Goal: Navigation & Orientation: Find specific page/section

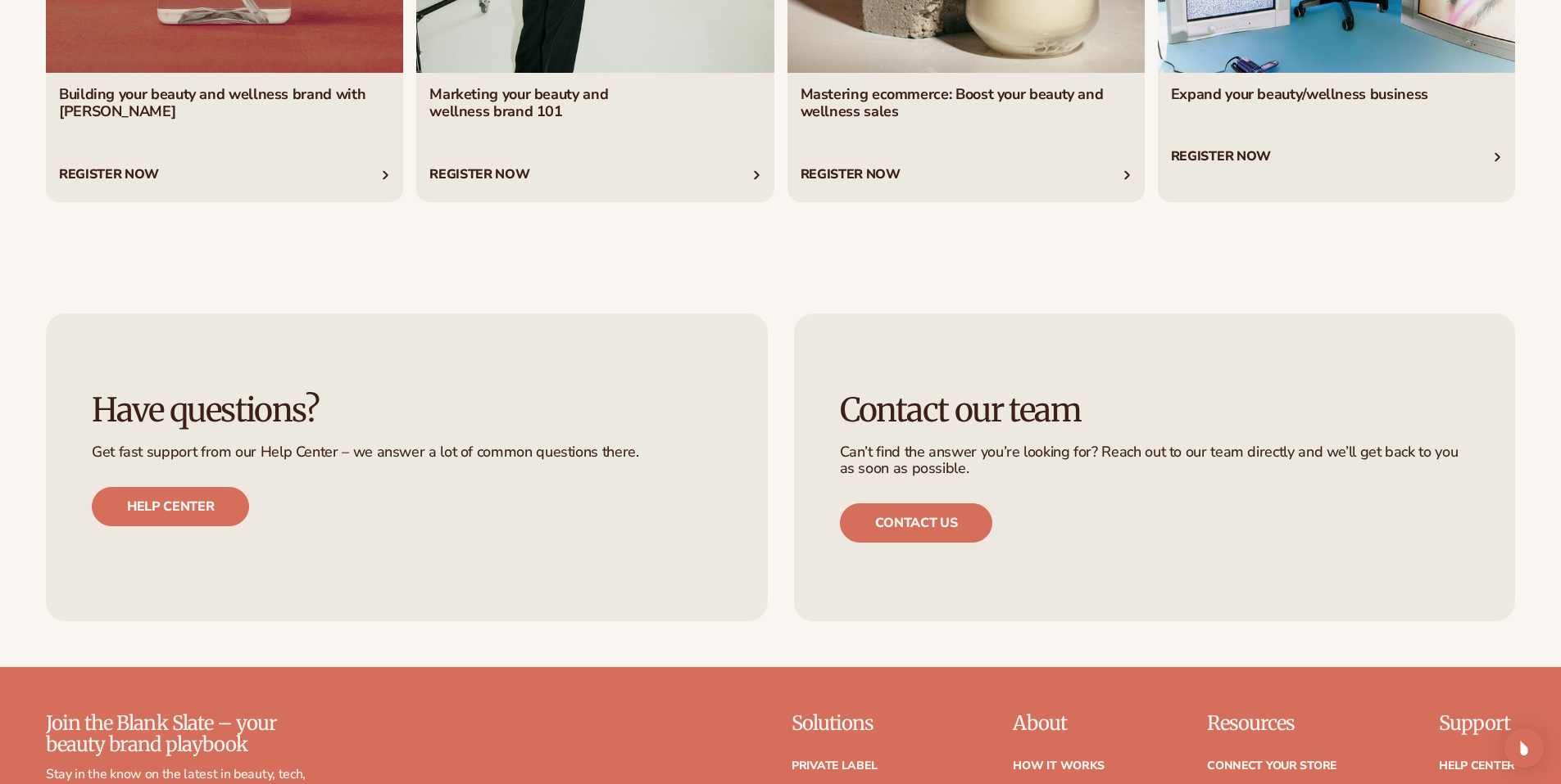
scroll to position [7383, 0]
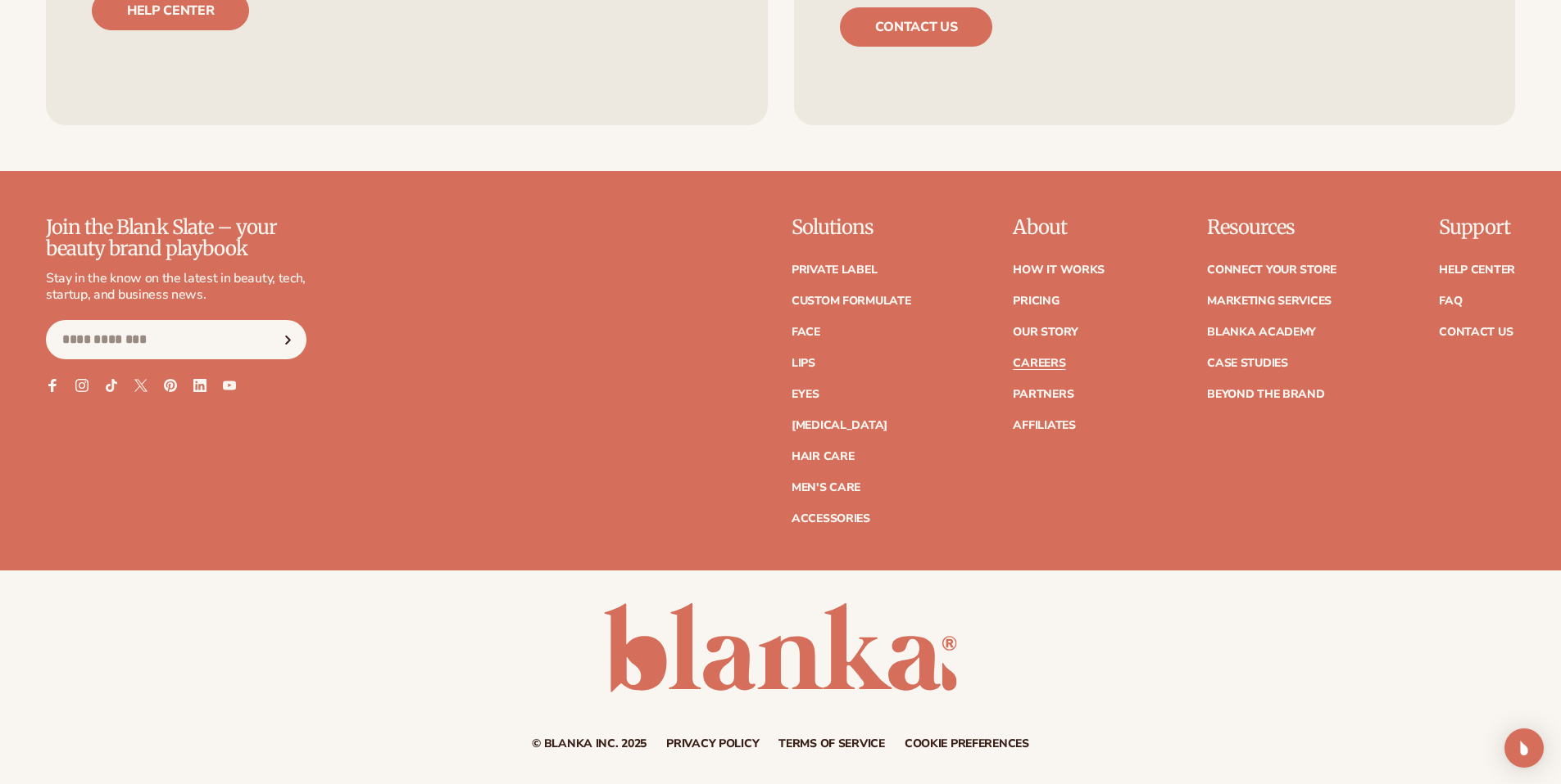
click at [1041, 364] on link "Careers" at bounding box center [1039, 363] width 53 height 11
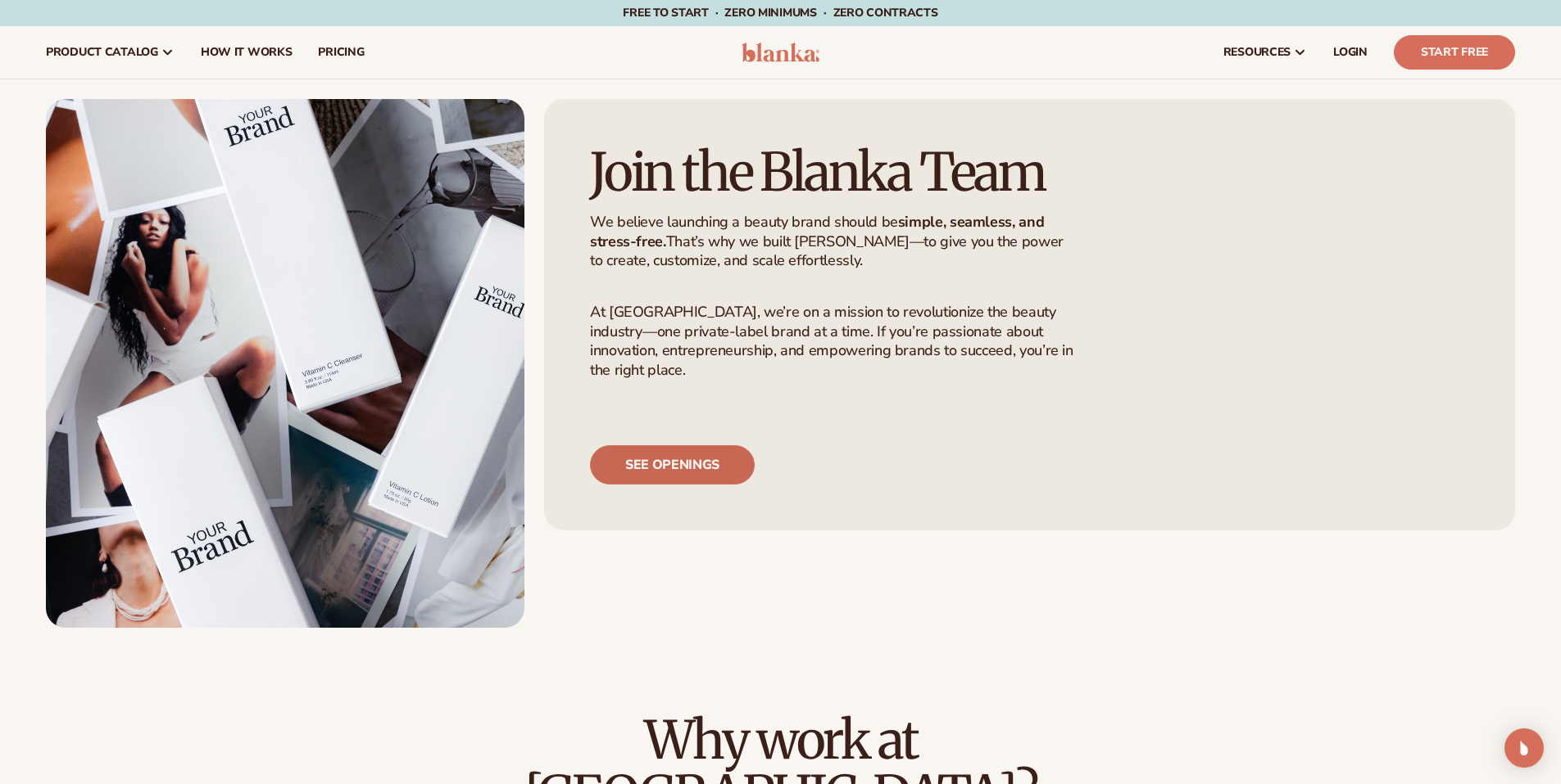
click at [661, 485] on link "See openings" at bounding box center [672, 465] width 165 height 39
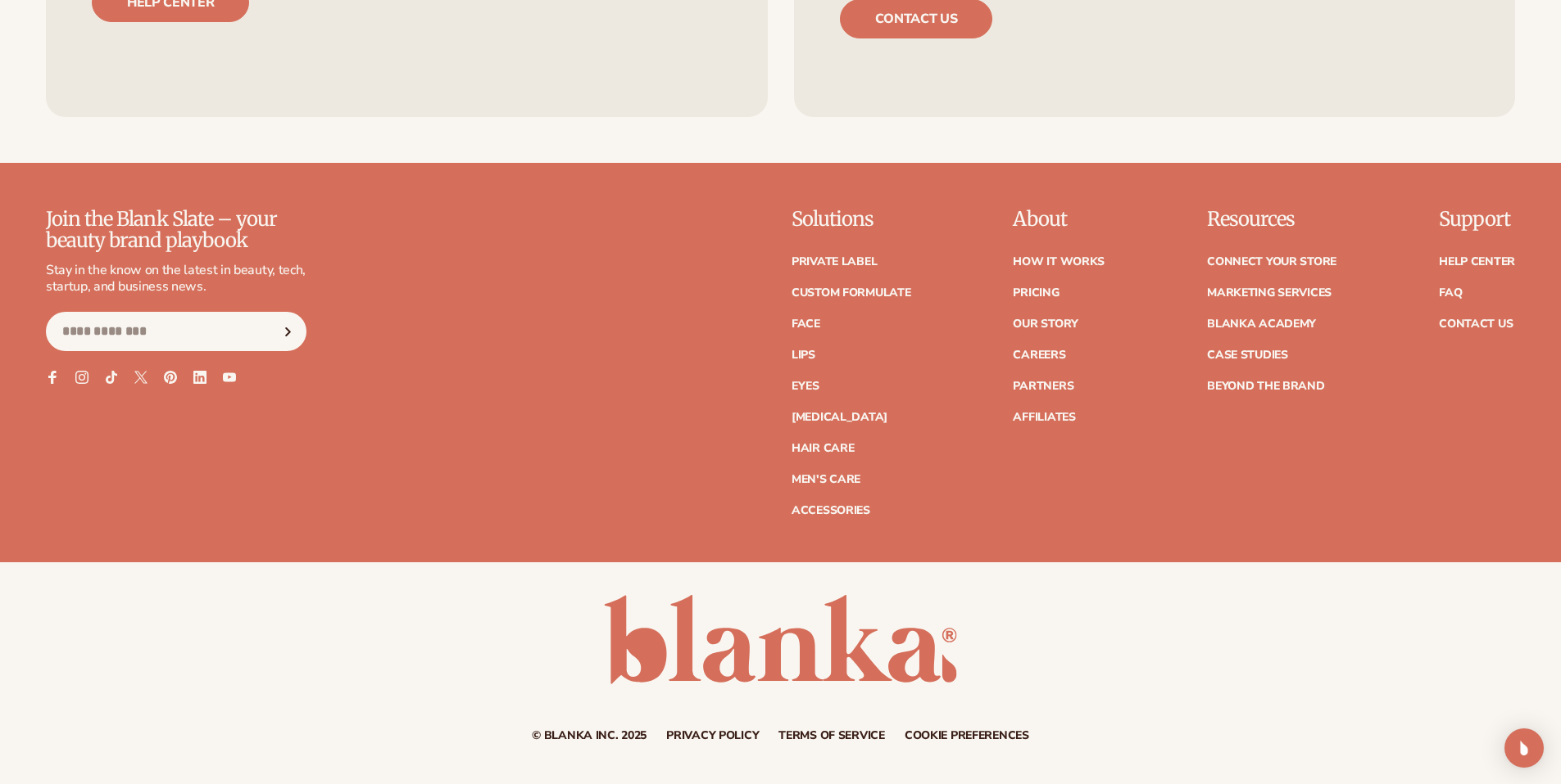
scroll to position [7449, 0]
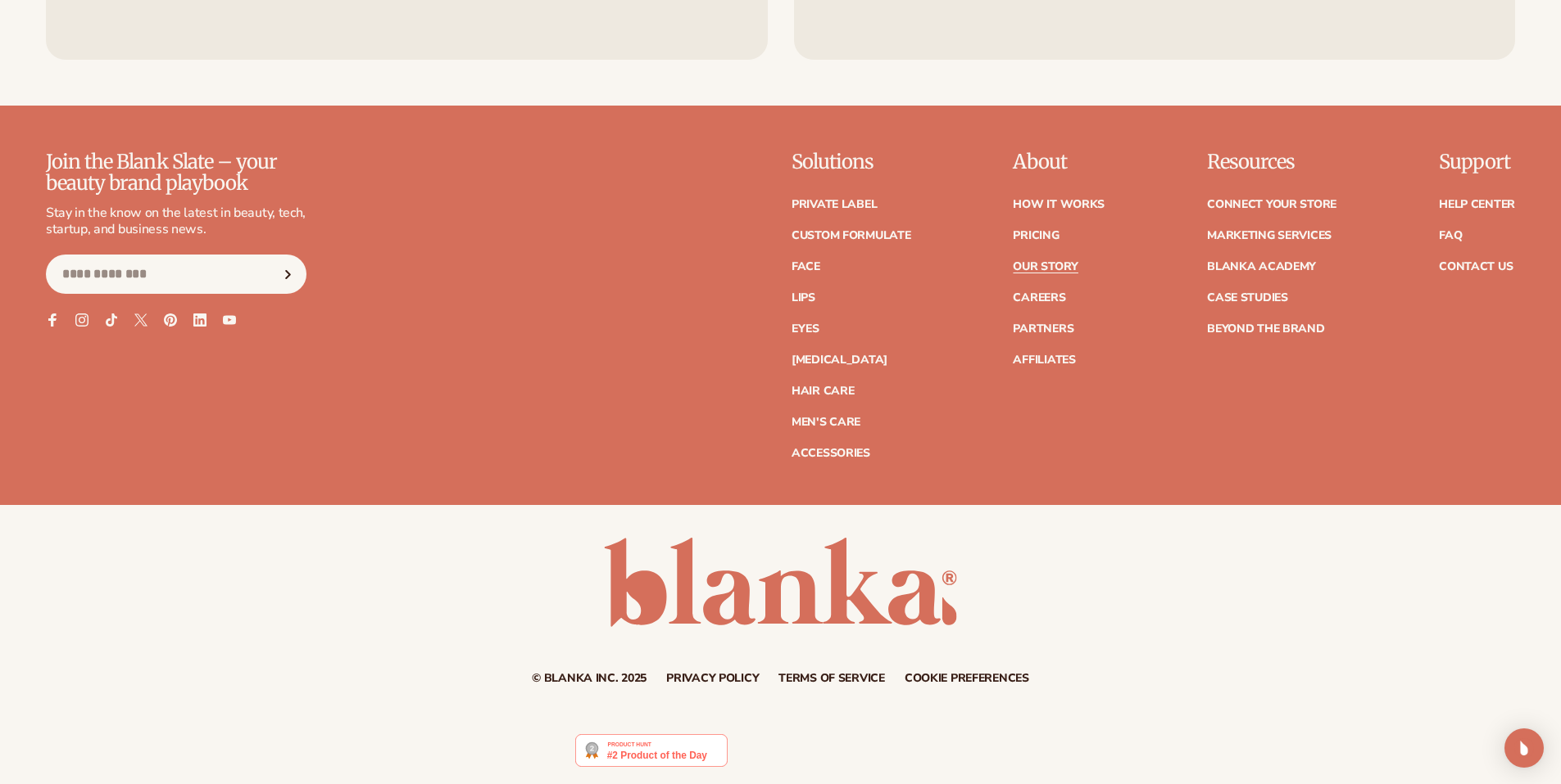
click at [1041, 269] on link "Our Story" at bounding box center [1045, 266] width 65 height 11
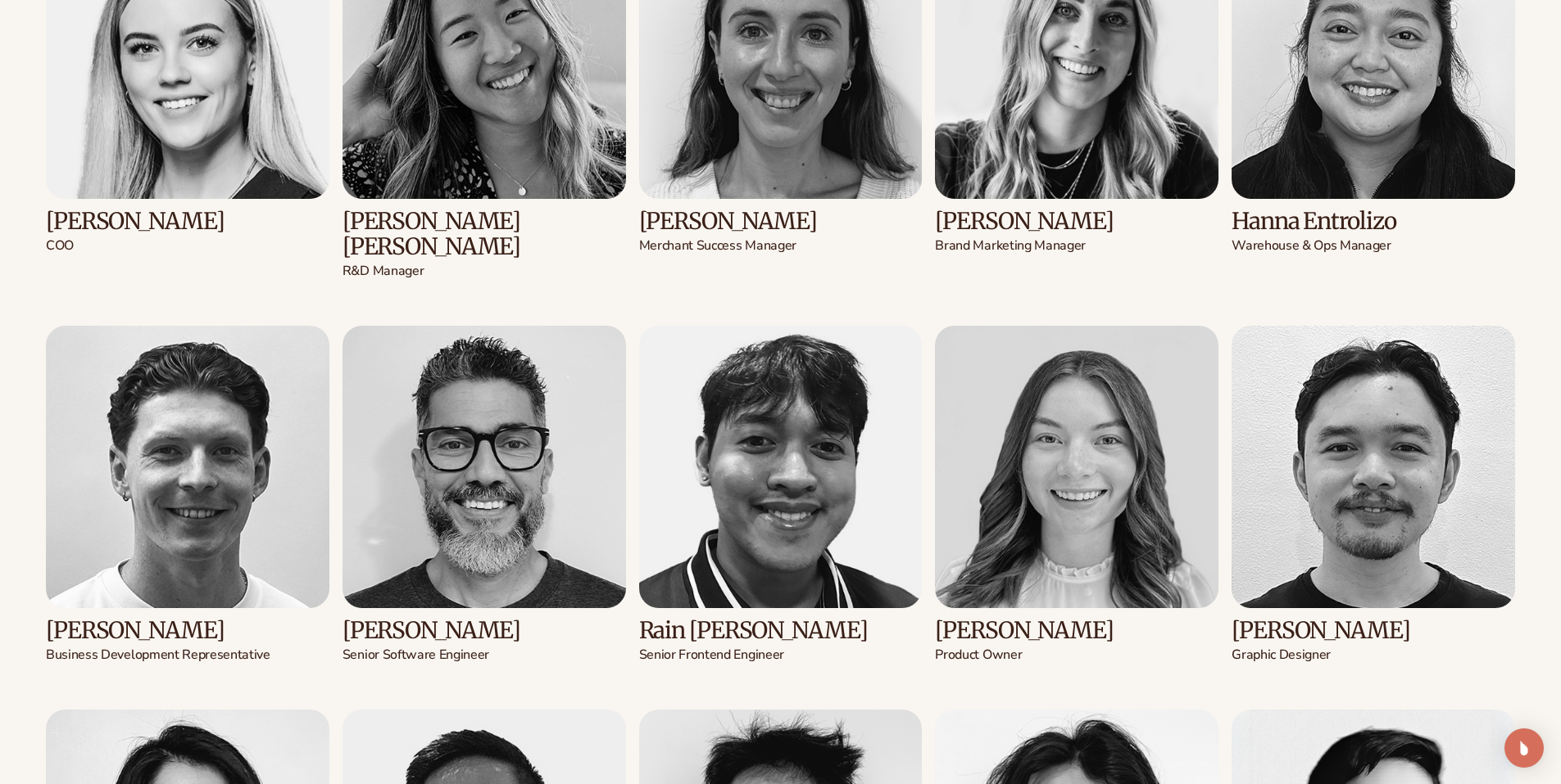
scroll to position [2836, 0]
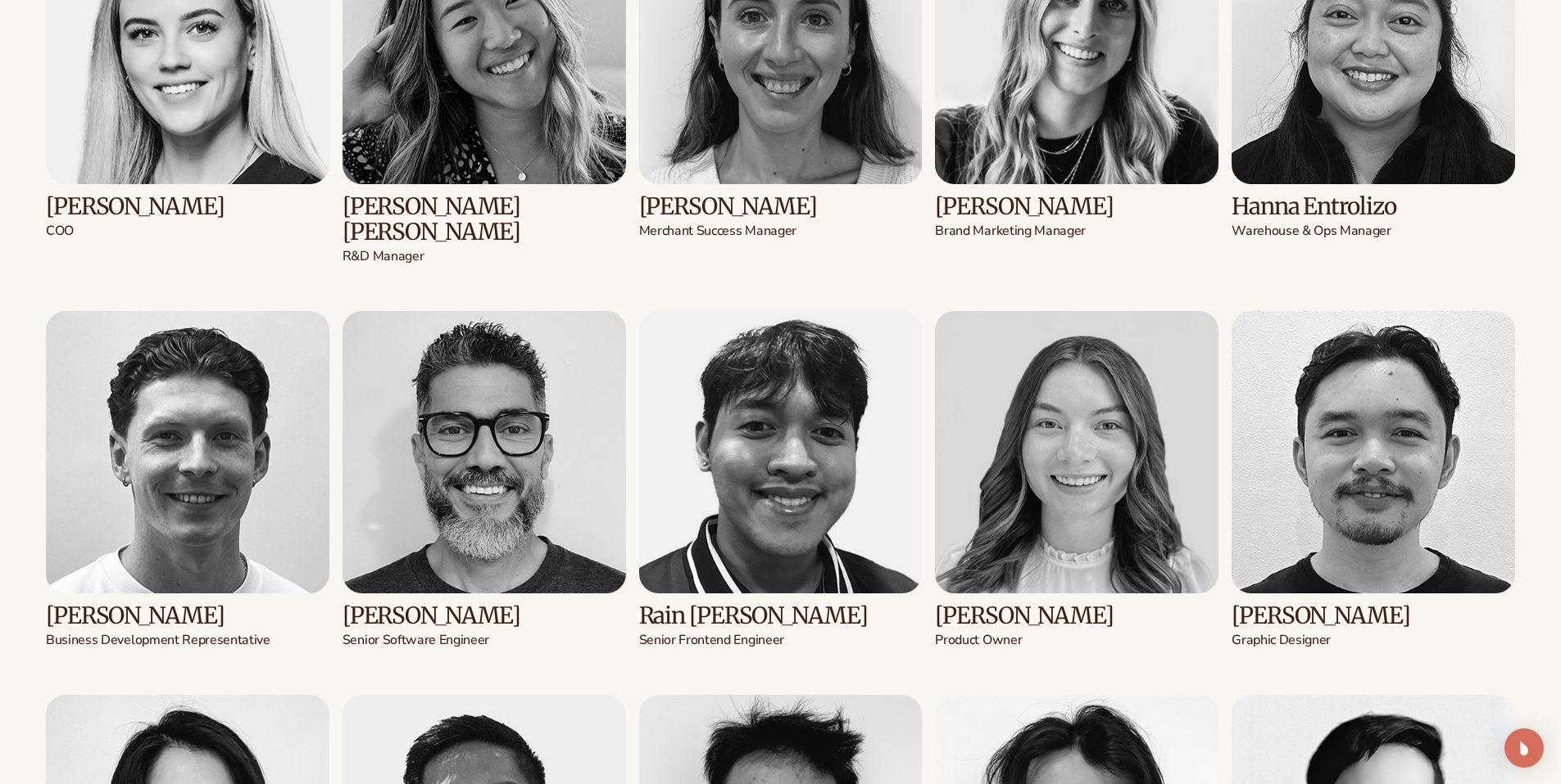
click at [1398, 155] on img at bounding box center [1373, 43] width 283 height 283
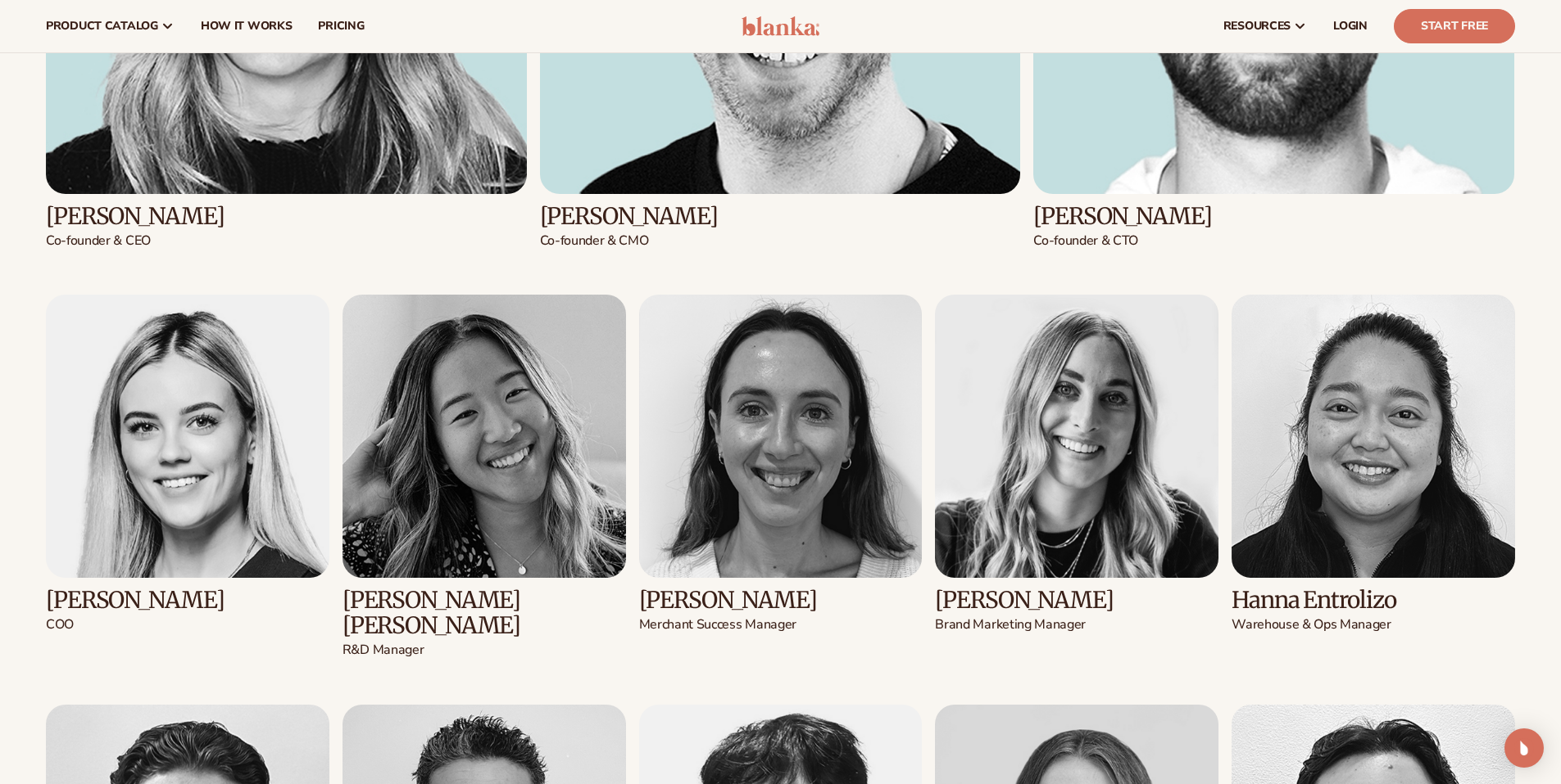
scroll to position [2417, 0]
